Goal: Information Seeking & Learning: Learn about a topic

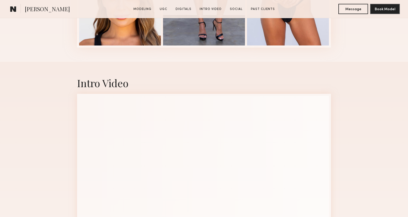
scroll to position [729, 0]
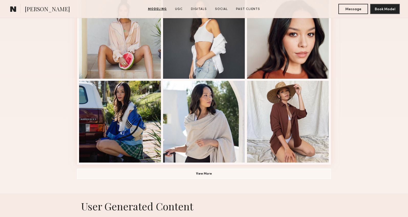
scroll to position [324, 0]
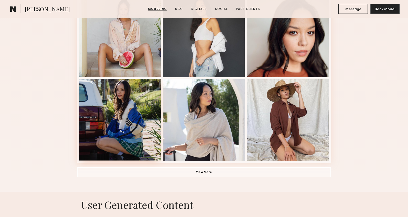
click at [103, 128] on div at bounding box center [120, 120] width 82 height 82
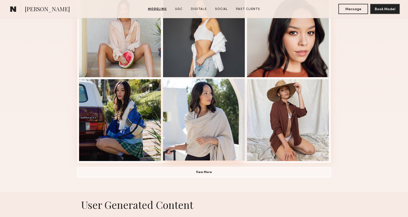
click at [204, 139] on div at bounding box center [204, 120] width 82 height 82
click at [196, 173] on button "View More" at bounding box center [204, 172] width 254 height 10
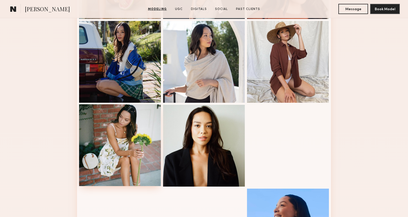
scroll to position [380, 0]
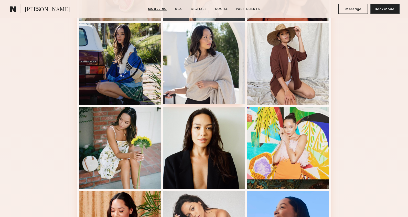
click at [204, 93] on div at bounding box center [204, 64] width 82 height 82
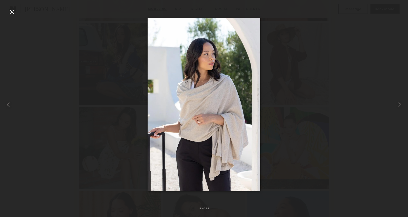
click at [10, 11] on div at bounding box center [12, 12] width 8 height 8
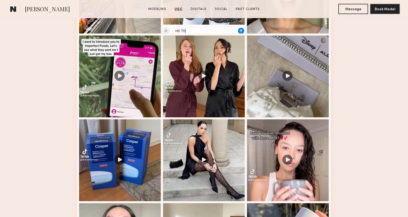
scroll to position [929, 0]
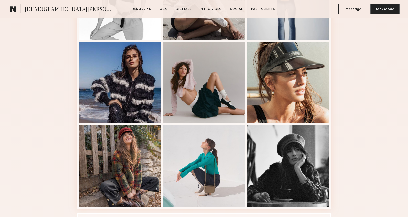
scroll to position [282, 0]
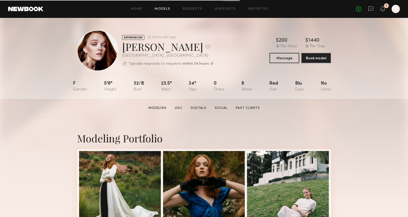
click at [163, 8] on link "Models" at bounding box center [163, 8] width 16 height 3
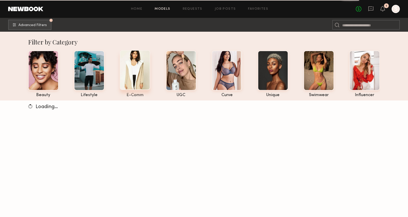
click at [135, 73] on div at bounding box center [135, 70] width 30 height 40
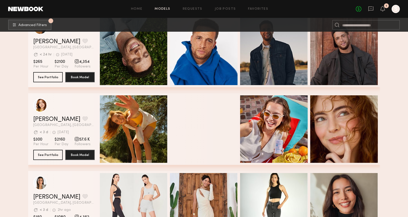
scroll to position [2672, 0]
